Goal: Task Accomplishment & Management: Manage account settings

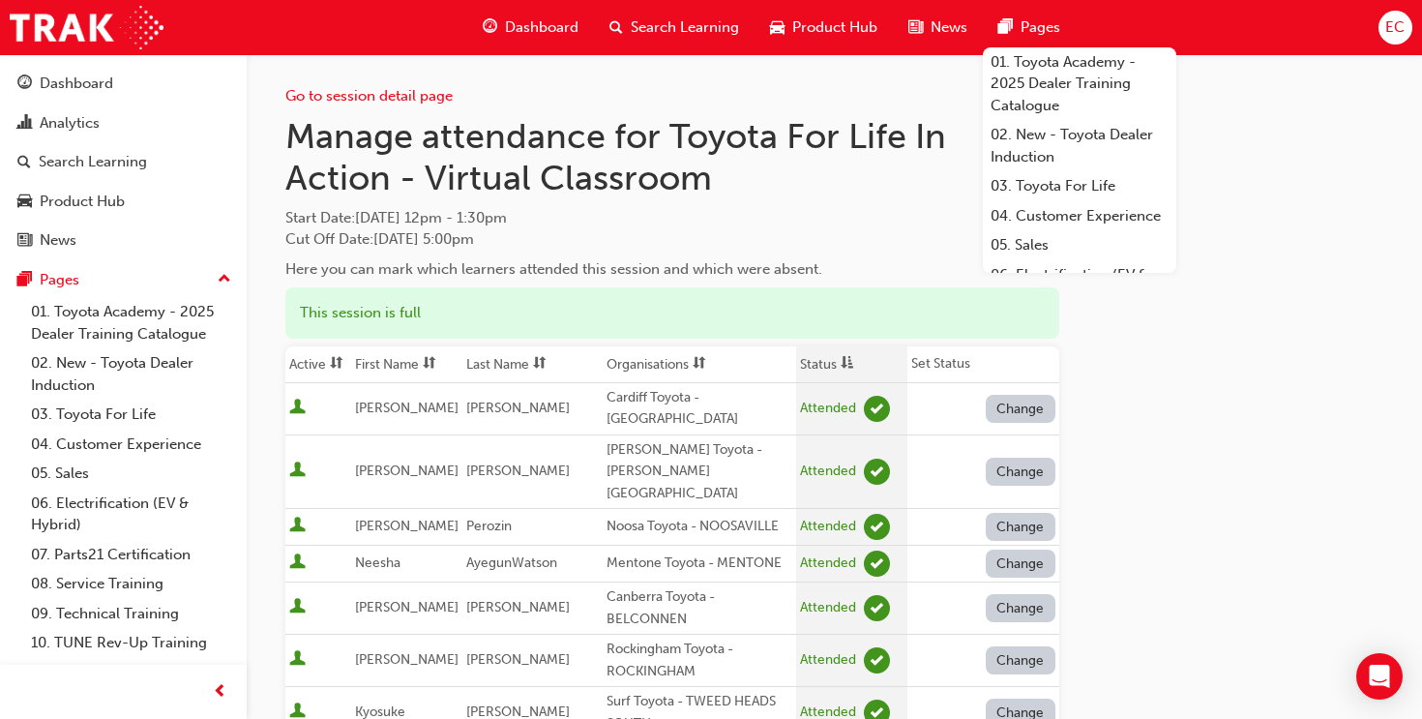
scroll to position [837, 0]
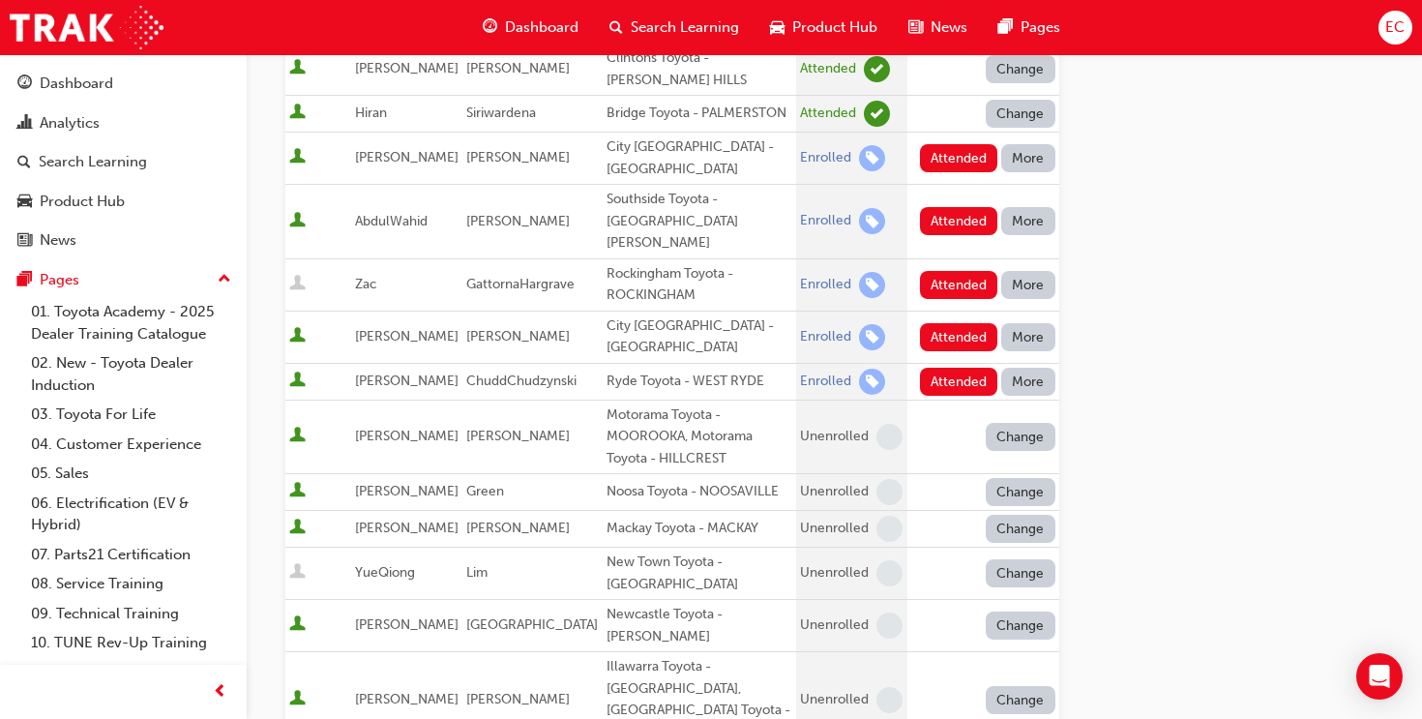
click at [1041, 144] on button "More" at bounding box center [1029, 158] width 54 height 28
click at [1042, 164] on div "Absent" at bounding box center [1028, 157] width 102 height 22
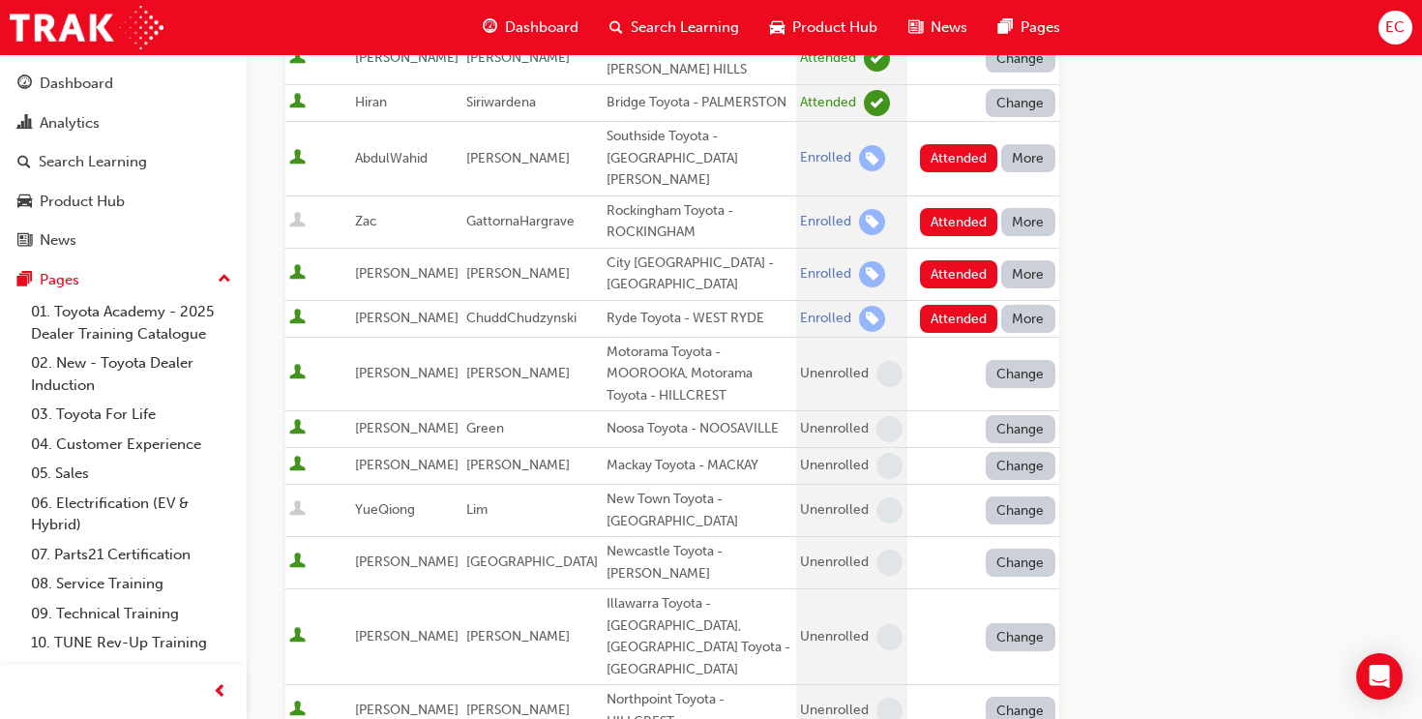
scroll to position [848, 0]
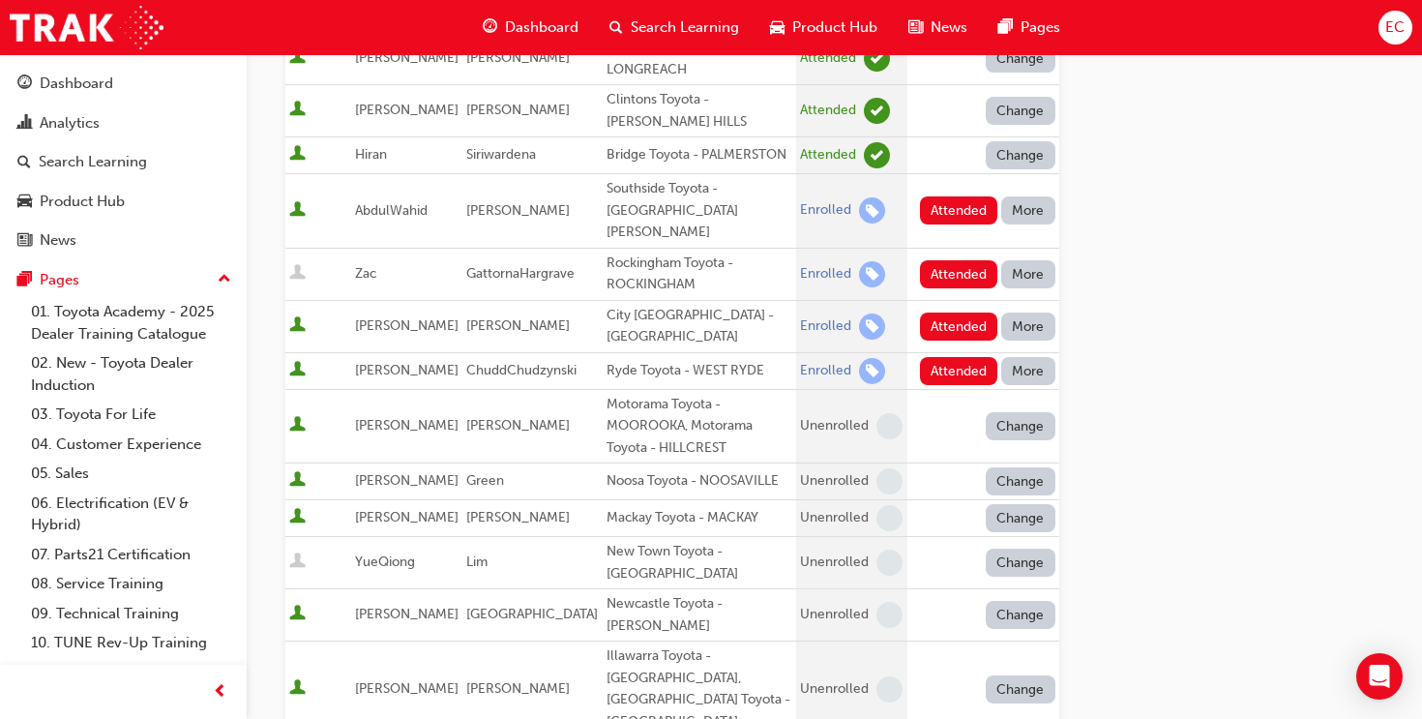
click at [1039, 196] on button "More" at bounding box center [1029, 210] width 54 height 28
click at [1040, 203] on button "Absent" at bounding box center [1028, 189] width 116 height 37
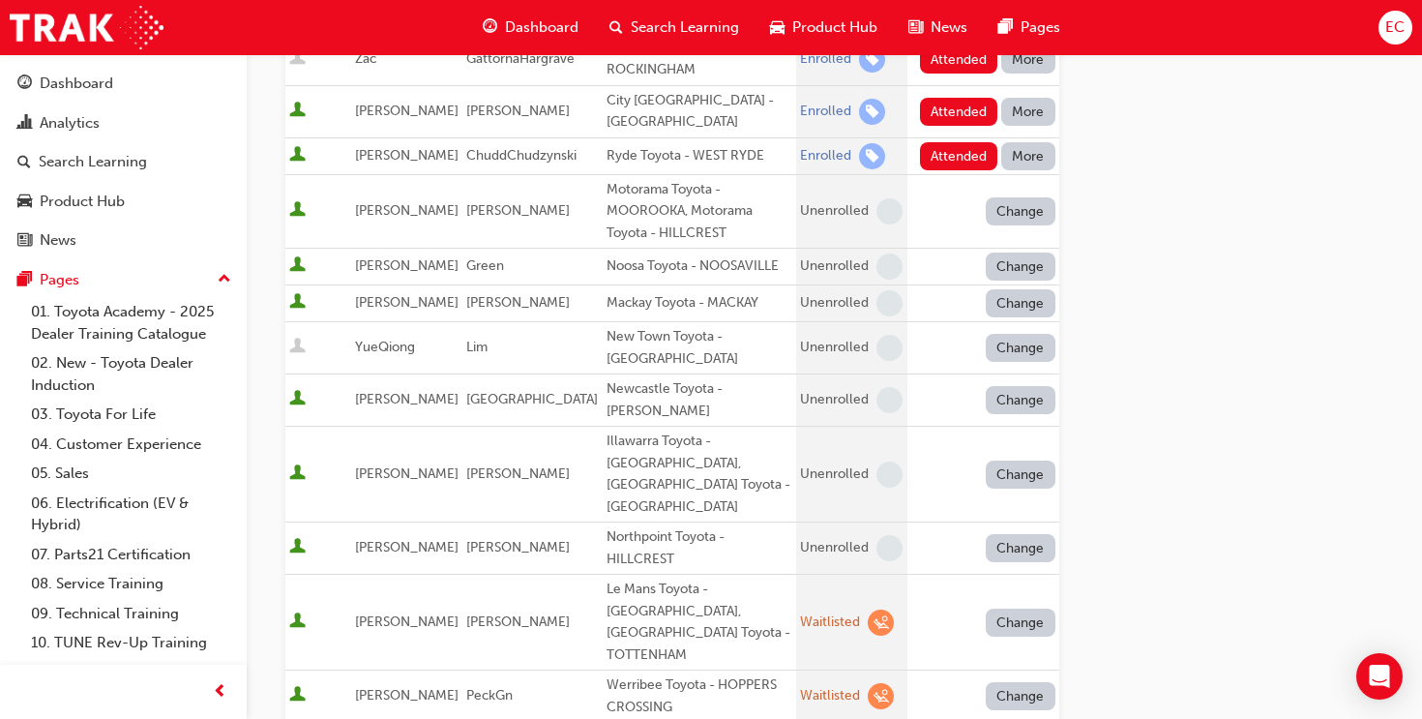
scroll to position [868, 0]
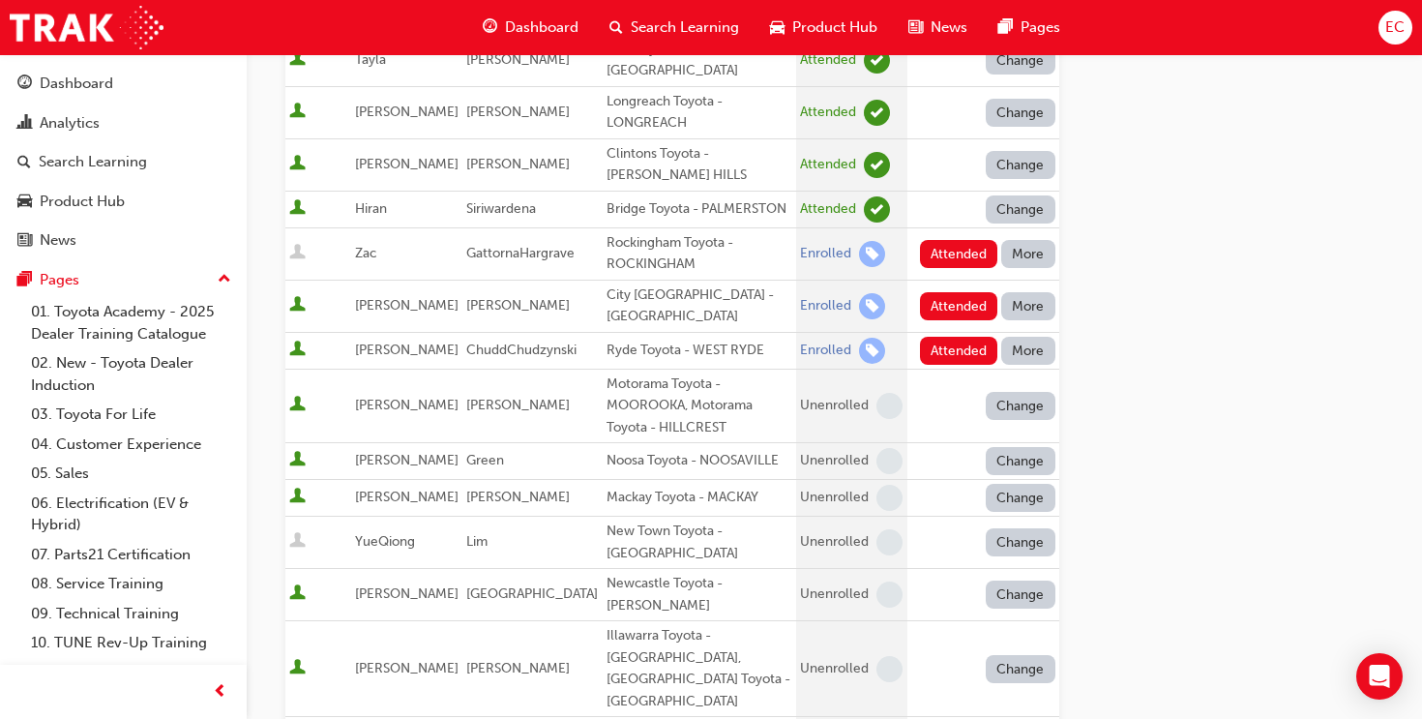
click at [1034, 240] on button "More" at bounding box center [1029, 254] width 54 height 28
click at [1036, 218] on div "Absent" at bounding box center [1028, 223] width 102 height 22
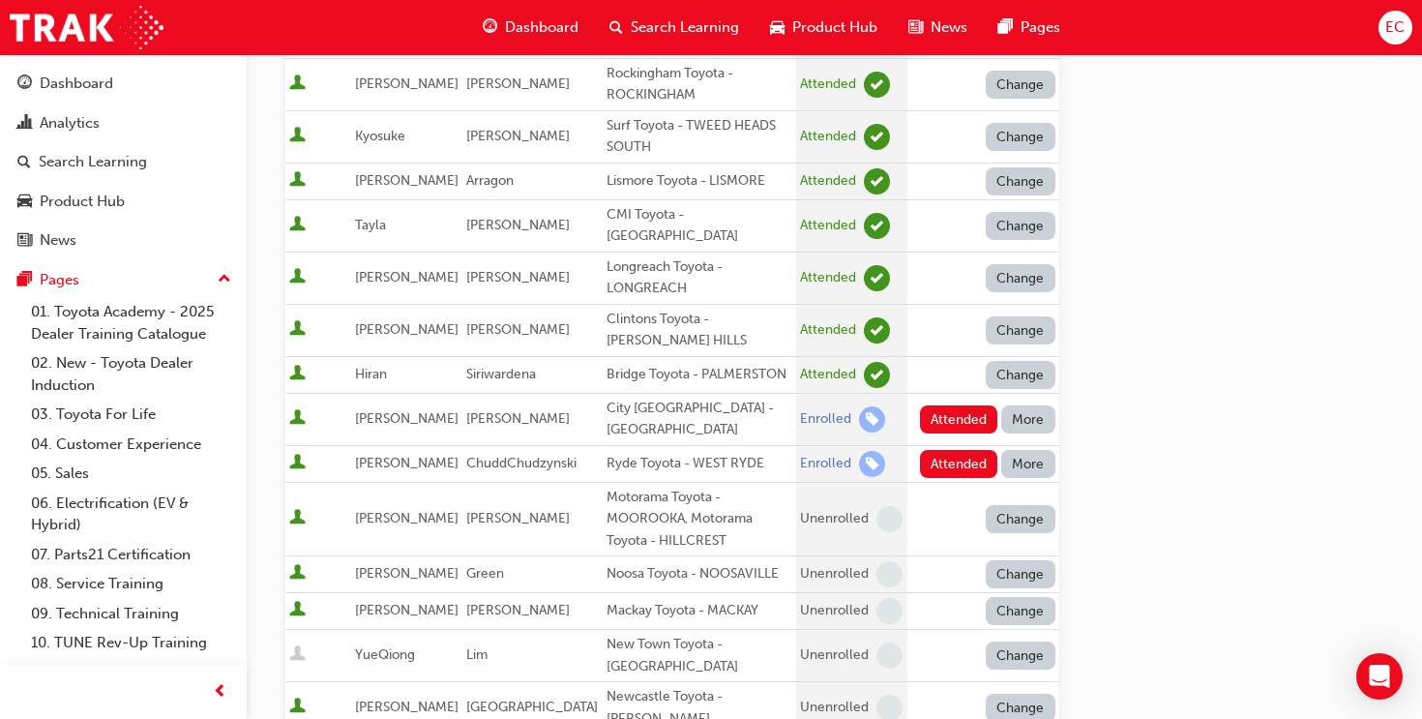
scroll to position [858, 0]
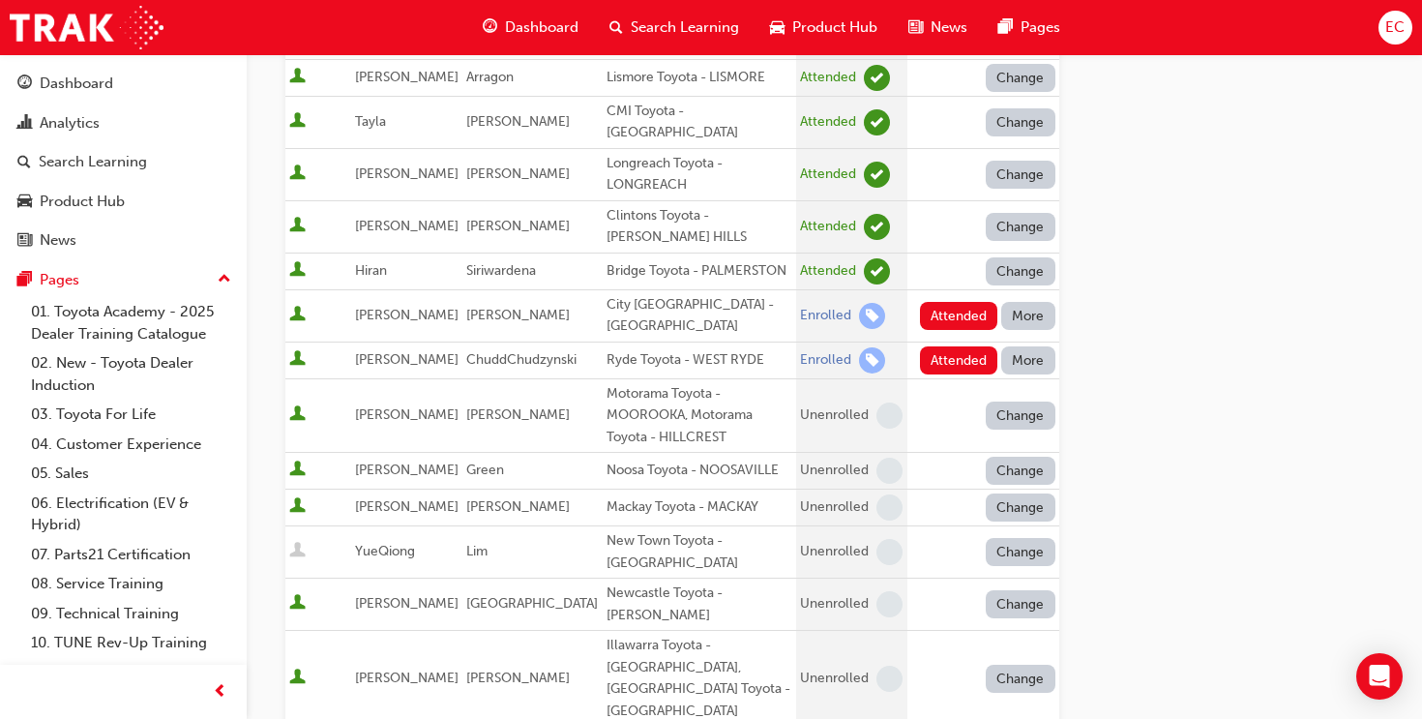
click at [1044, 302] on button "More" at bounding box center [1029, 316] width 54 height 28
click at [1049, 266] on div "Absent" at bounding box center [1028, 276] width 102 height 22
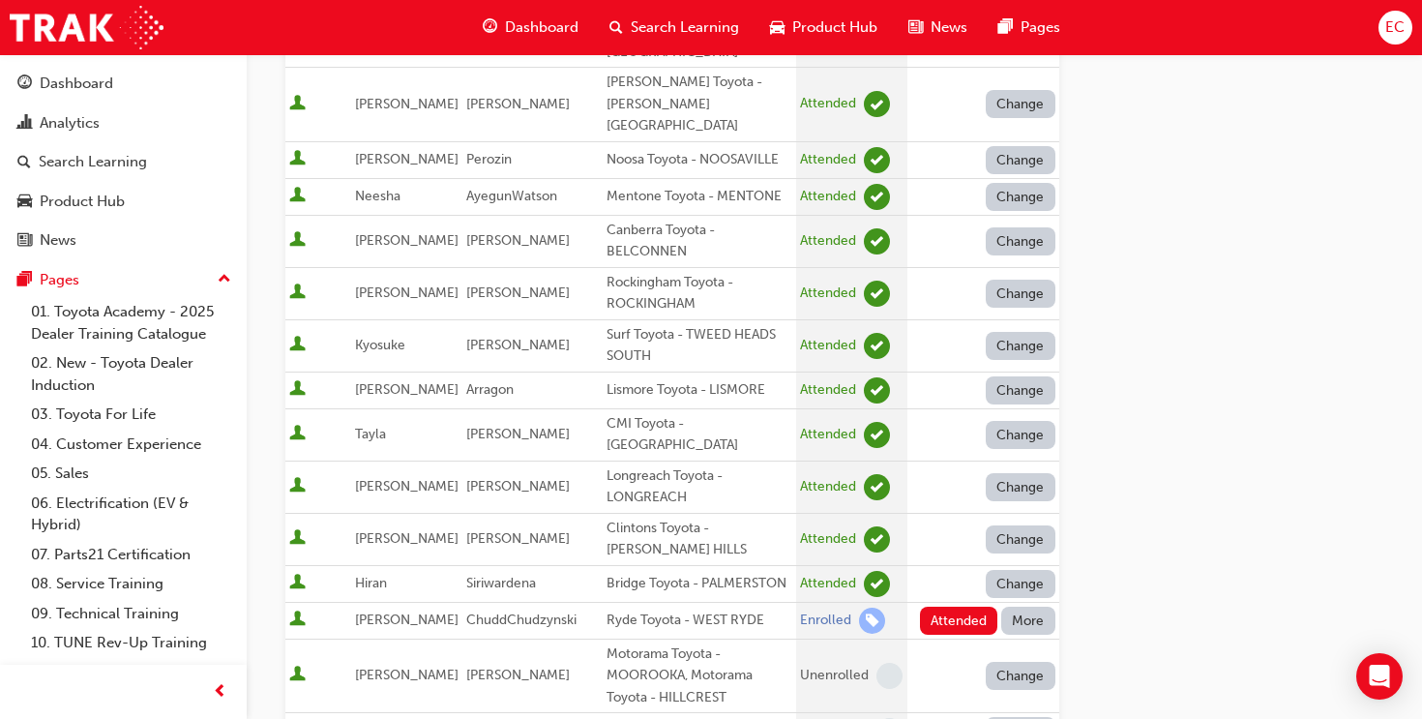
scroll to position [1019, 0]
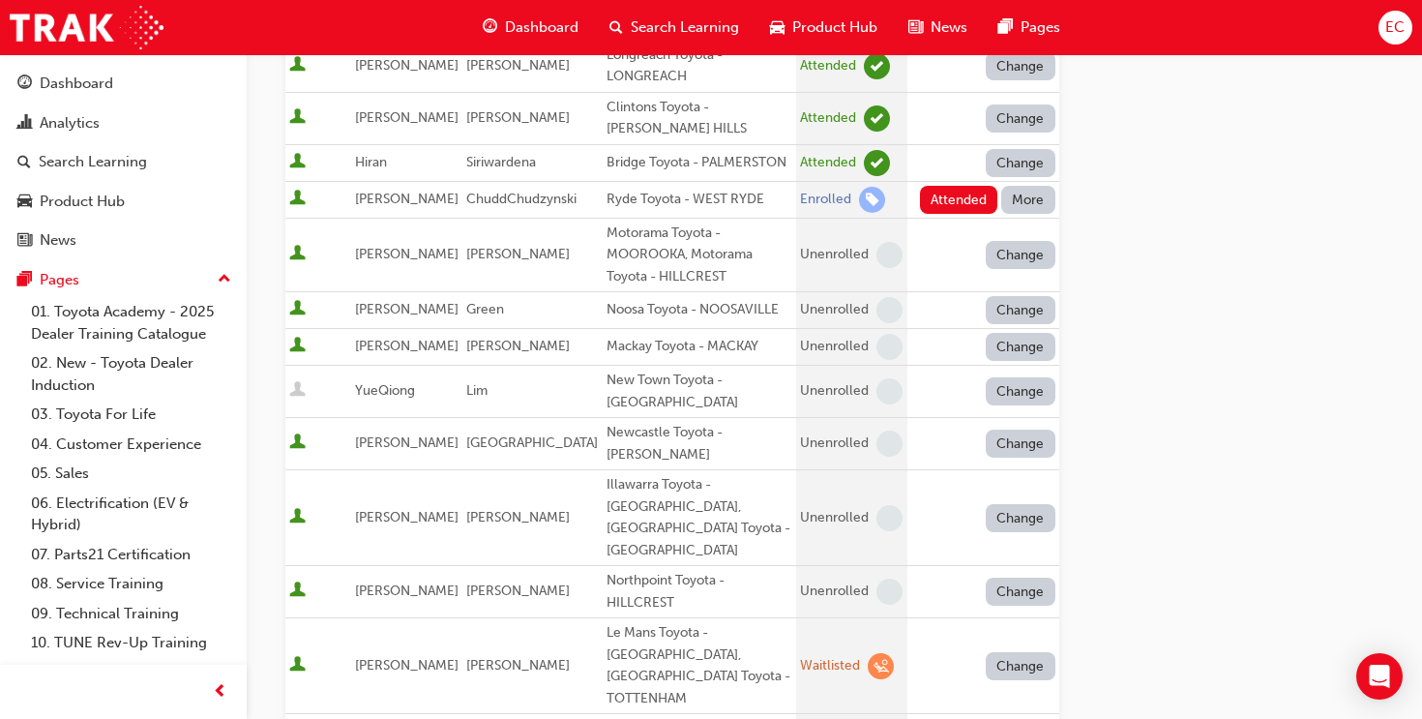
click at [1030, 186] on button "More" at bounding box center [1029, 200] width 54 height 28
click at [1036, 144] on div "Absent" at bounding box center [1028, 152] width 102 height 22
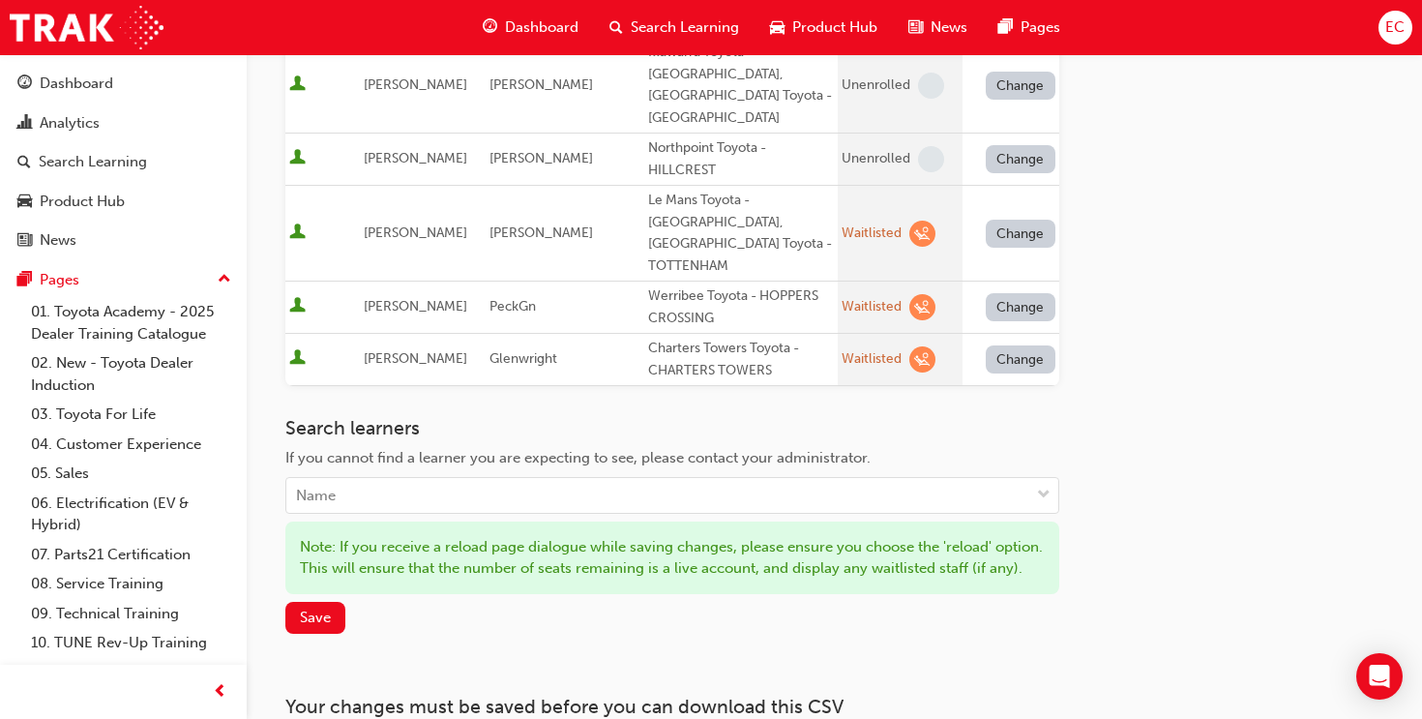
scroll to position [1510, 0]
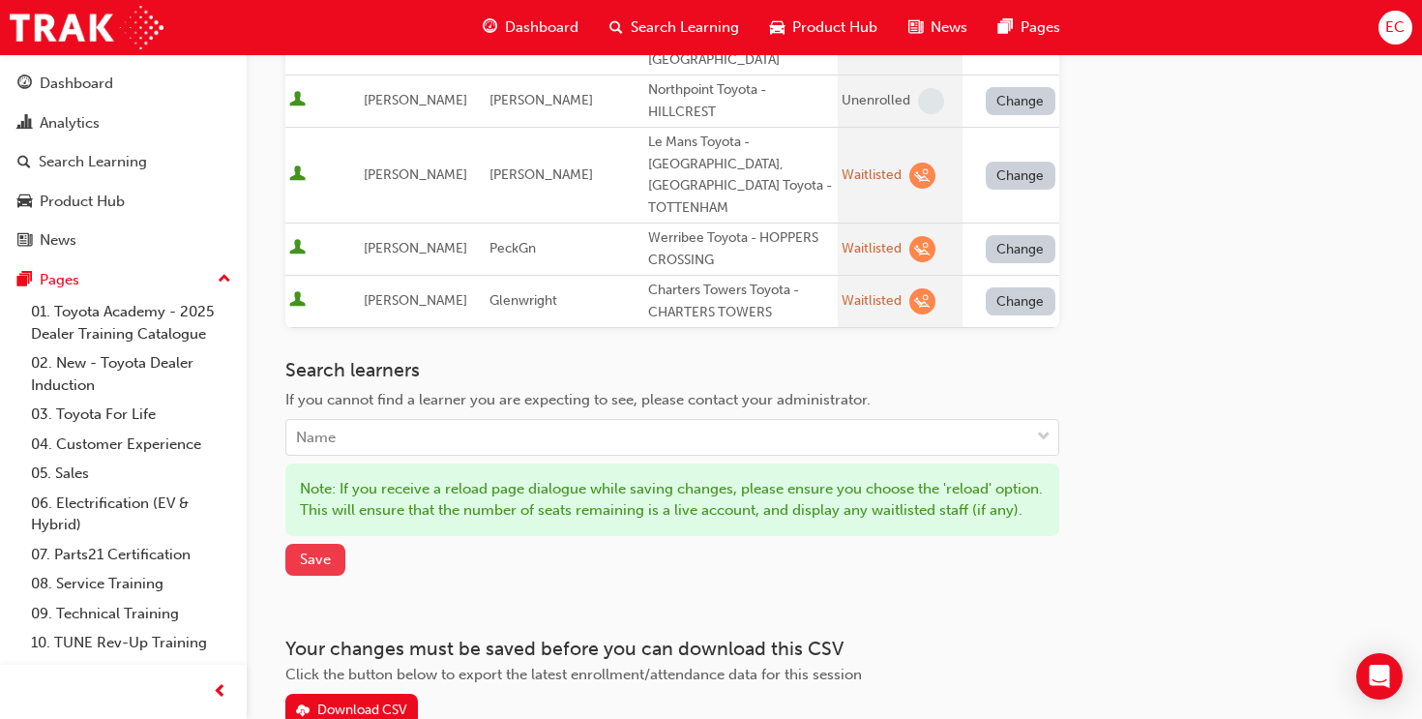
click at [320, 551] on span "Save" at bounding box center [315, 559] width 31 height 17
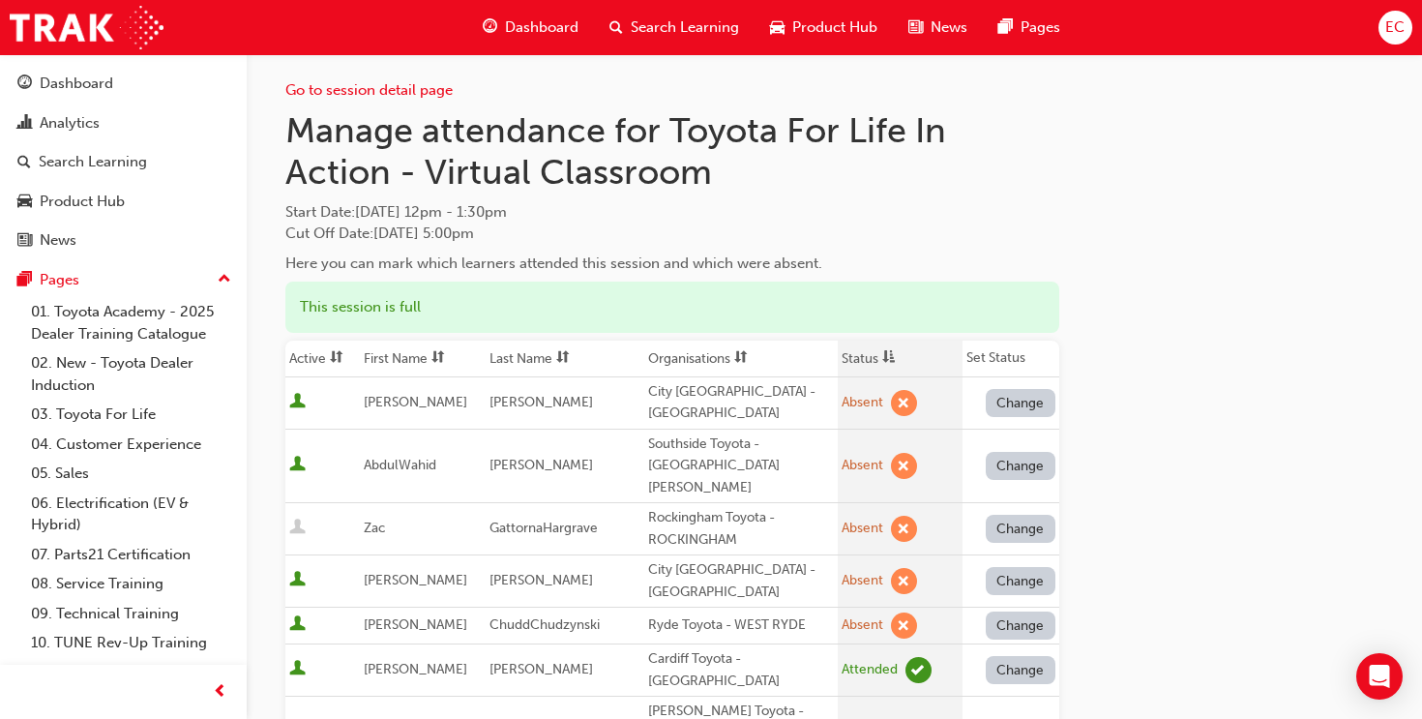
scroll to position [0, 0]
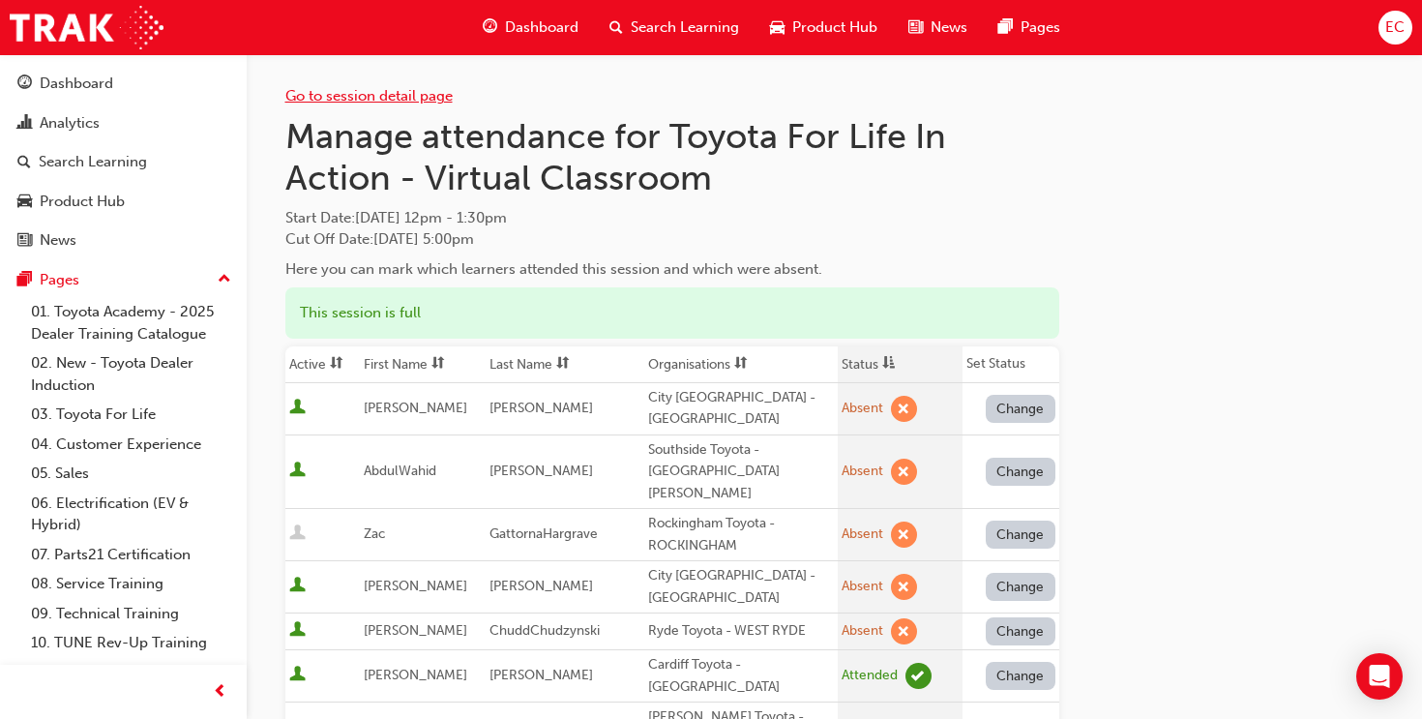
click at [357, 100] on link "Go to session detail page" at bounding box center [368, 95] width 167 height 17
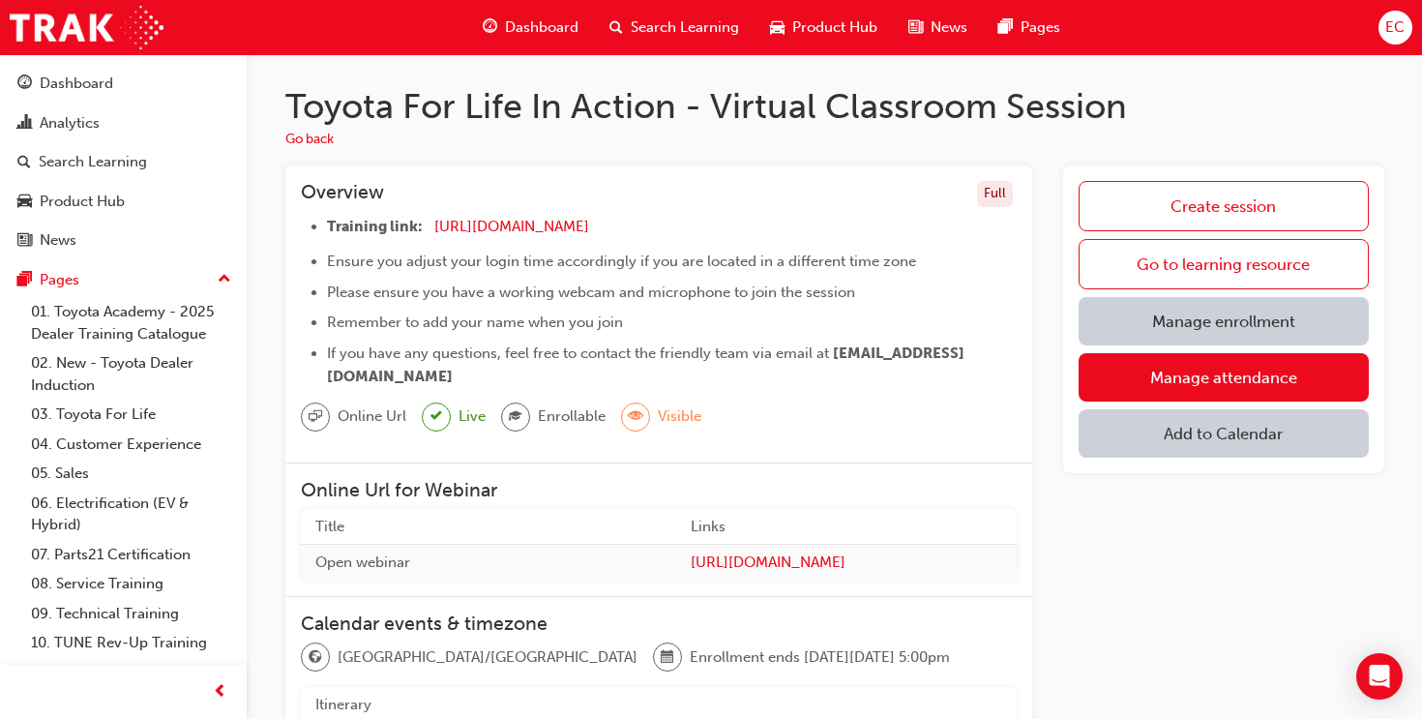
click at [520, 27] on span "Dashboard" at bounding box center [542, 27] width 74 height 22
